Goal: Transaction & Acquisition: Purchase product/service

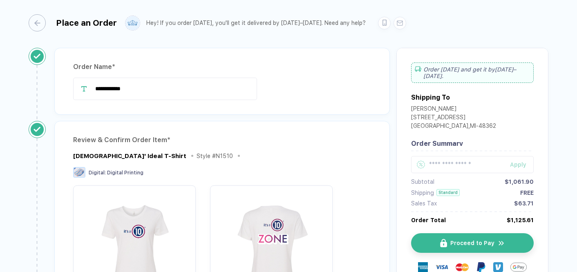
scroll to position [105, 0]
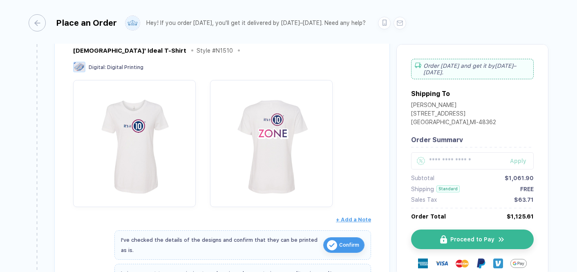
drag, startPoint x: 287, startPoint y: 99, endPoint x: 346, endPoint y: 35, distance: 87.3
click at [346, 35] on div "**********" at bounding box center [288, 136] width 577 height 273
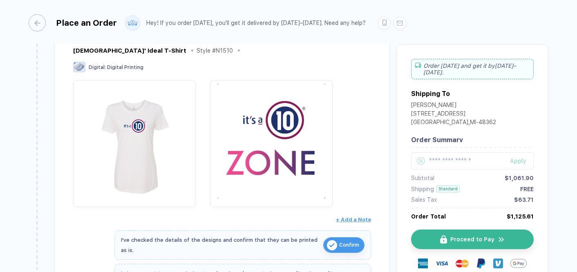
click at [215, 87] on img "button" at bounding box center [271, 141] width 114 height 114
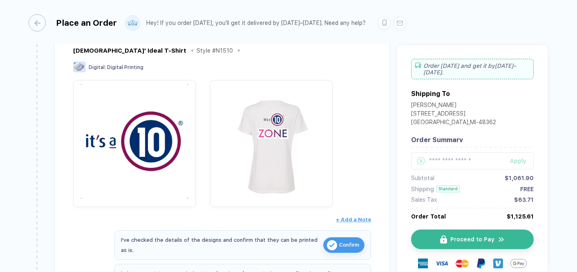
click at [149, 111] on img "button" at bounding box center [134, 141] width 114 height 114
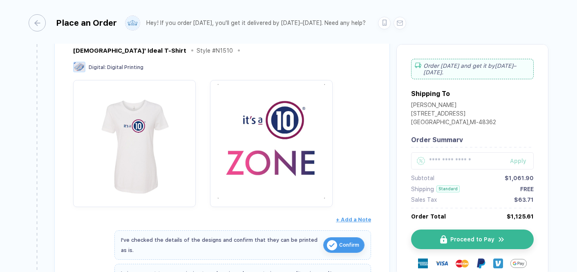
click at [310, 116] on img "button" at bounding box center [271, 141] width 114 height 114
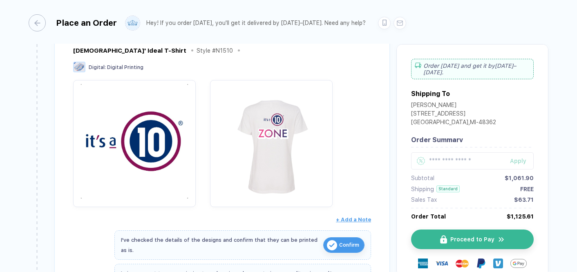
click at [128, 160] on img "button" at bounding box center [134, 141] width 114 height 114
drag, startPoint x: 233, startPoint y: 132, endPoint x: 137, endPoint y: 134, distance: 96.0
click at [137, 134] on div at bounding box center [222, 143] width 298 height 127
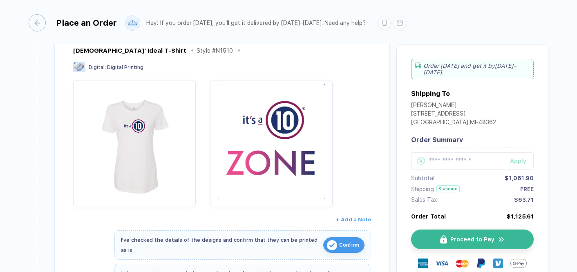
click at [258, 135] on img "button" at bounding box center [271, 141] width 114 height 114
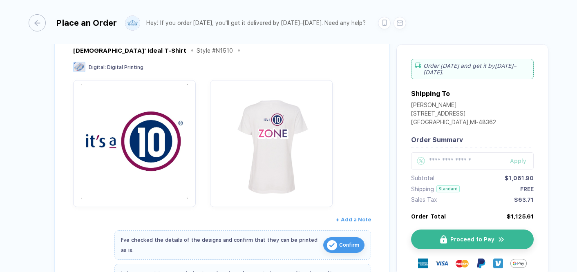
click at [178, 155] on img "button" at bounding box center [134, 141] width 114 height 114
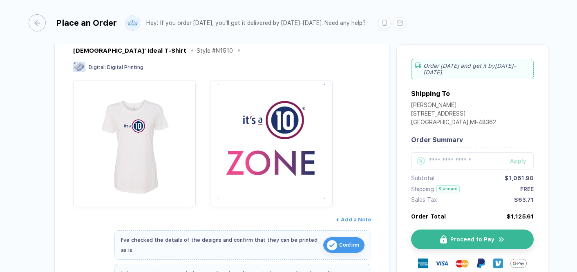
click at [249, 140] on img "button" at bounding box center [271, 141] width 114 height 114
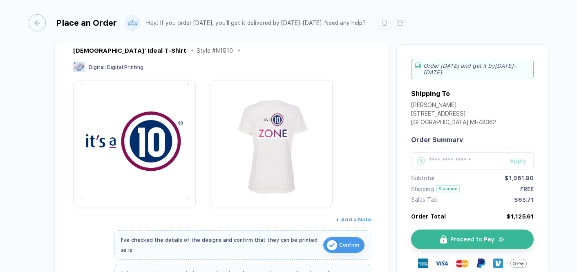
click at [175, 157] on img "button" at bounding box center [134, 141] width 114 height 114
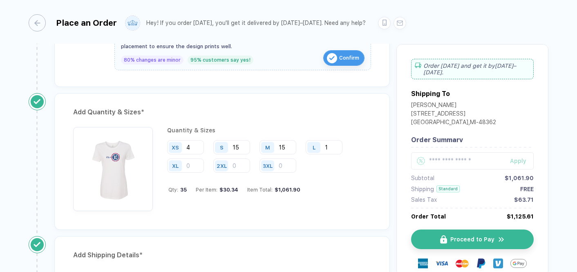
scroll to position [343, 0]
drag, startPoint x: 185, startPoint y: 209, endPoint x: 209, endPoint y: 113, distance: 98.9
click at [209, 113] on div "Add Quantity & Sizes * Quantity & Sizes XS 4 S 15 M 15 L 1 XL 2XL 3XL Qty: 35 P…" at bounding box center [221, 160] width 335 height 137
click at [173, 207] on div "Quantity & Sizes XS 4 S 15 M 15 L 1 XL 2XL 3XL Qty: 35 Per Item: $30.34 Item To…" at bounding box center [269, 168] width 204 height 84
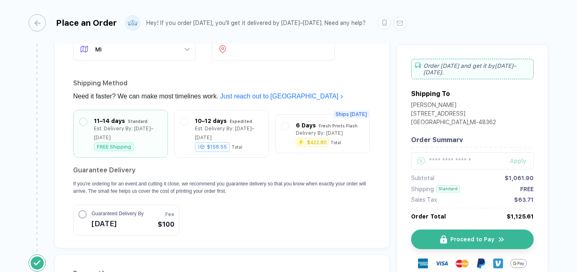
scroll to position [644, 0]
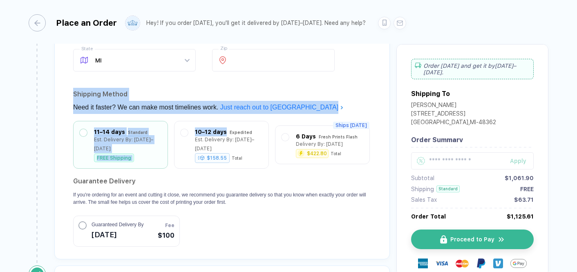
drag, startPoint x: 301, startPoint y: 119, endPoint x: 308, endPoint y: 75, distance: 44.6
click at [308, 75] on div "**********" at bounding box center [221, 96] width 335 height 325
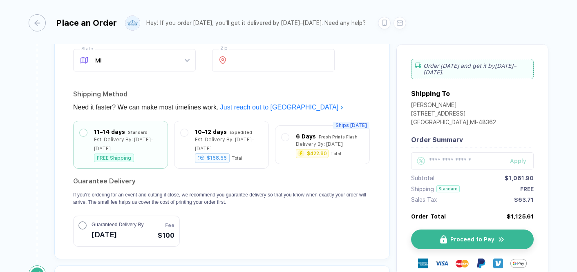
click at [307, 90] on div "Shipping Method" at bounding box center [222, 94] width 298 height 13
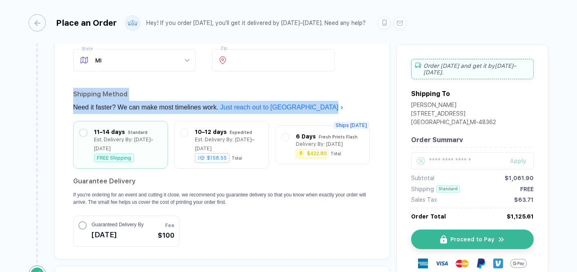
drag, startPoint x: 299, startPoint y: 112, endPoint x: 311, endPoint y: 78, distance: 36.4
click at [311, 78] on div "**********" at bounding box center [221, 96] width 335 height 325
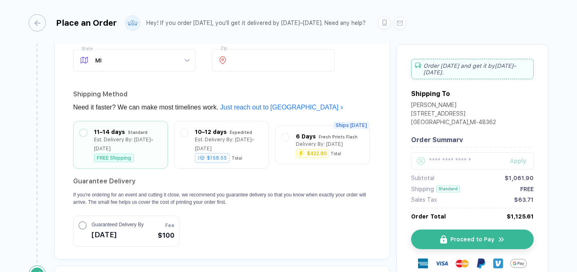
click at [319, 102] on div "Need it faster? We can make most timelines work. Just reach out to us" at bounding box center [222, 107] width 298 height 13
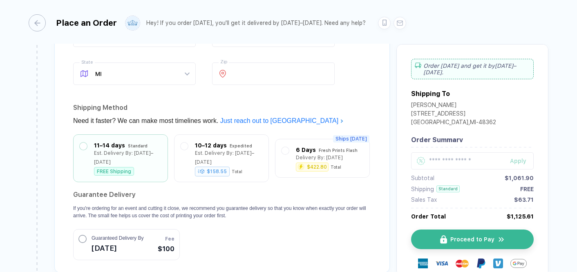
scroll to position [824, 0]
